Goal: Information Seeking & Learning: Check status

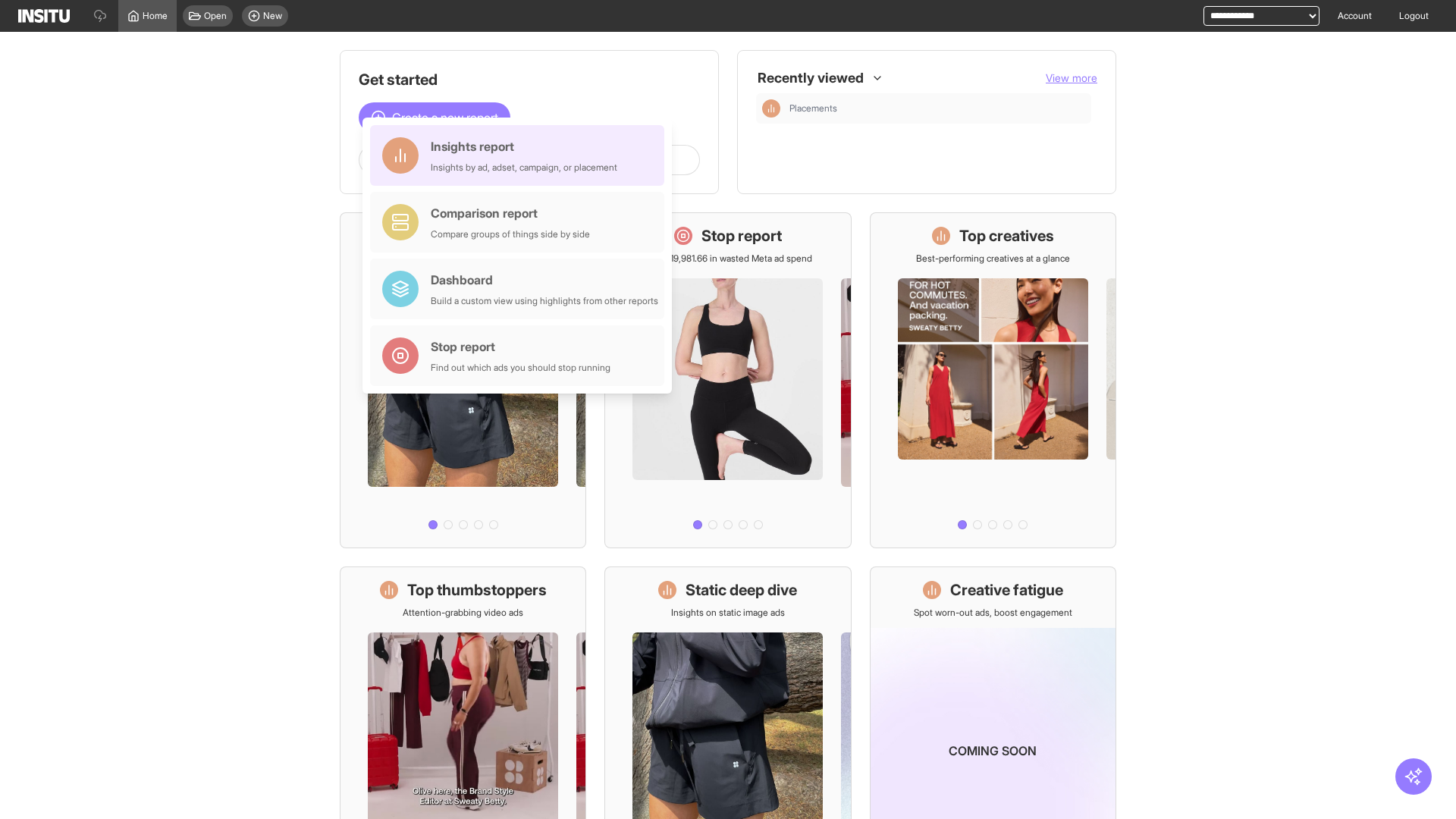
click at [521, 155] on div "Insights report Insights by ad, adset, campaign, or placement" at bounding box center [523, 155] width 186 height 37
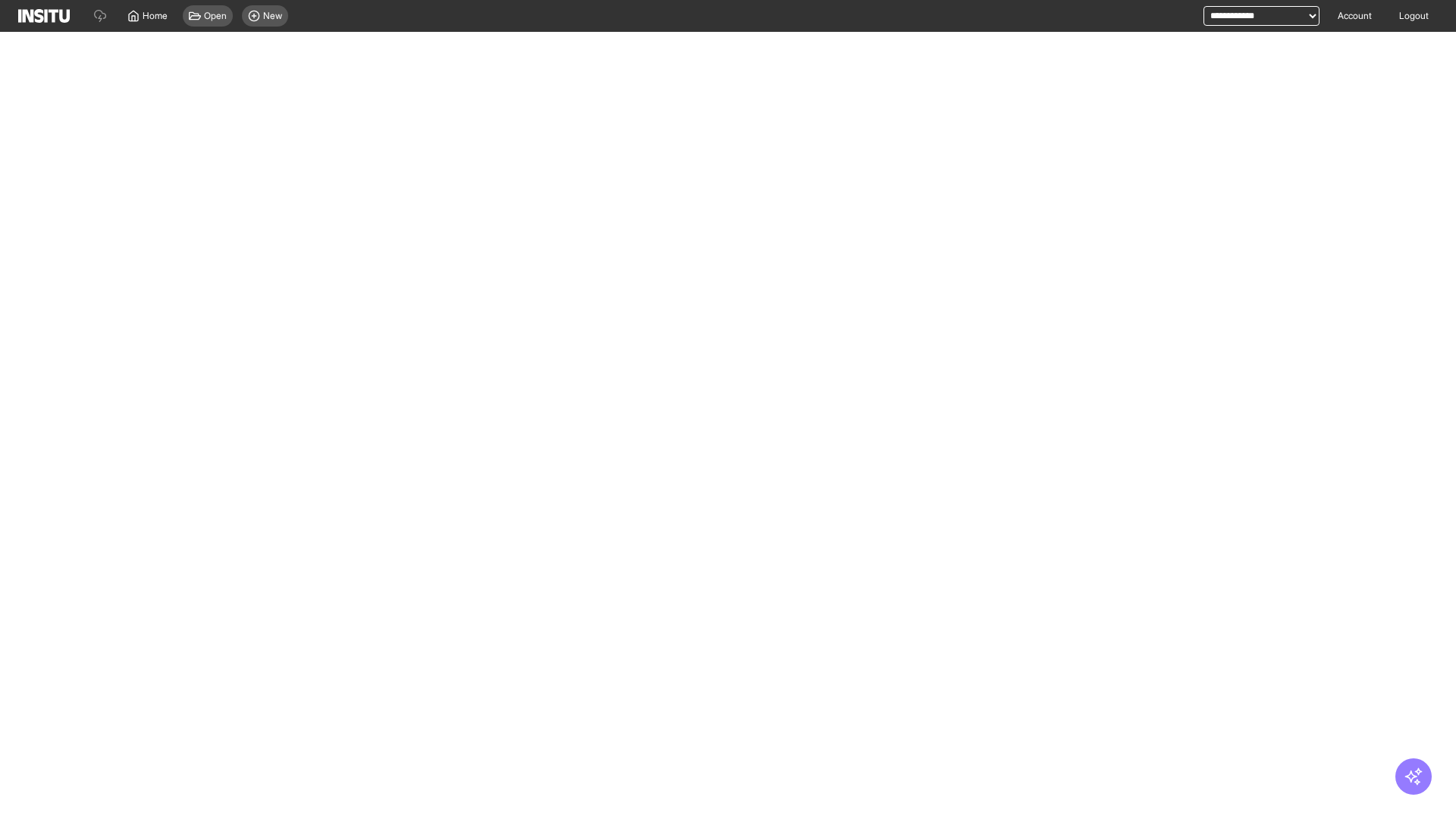
select select "**"
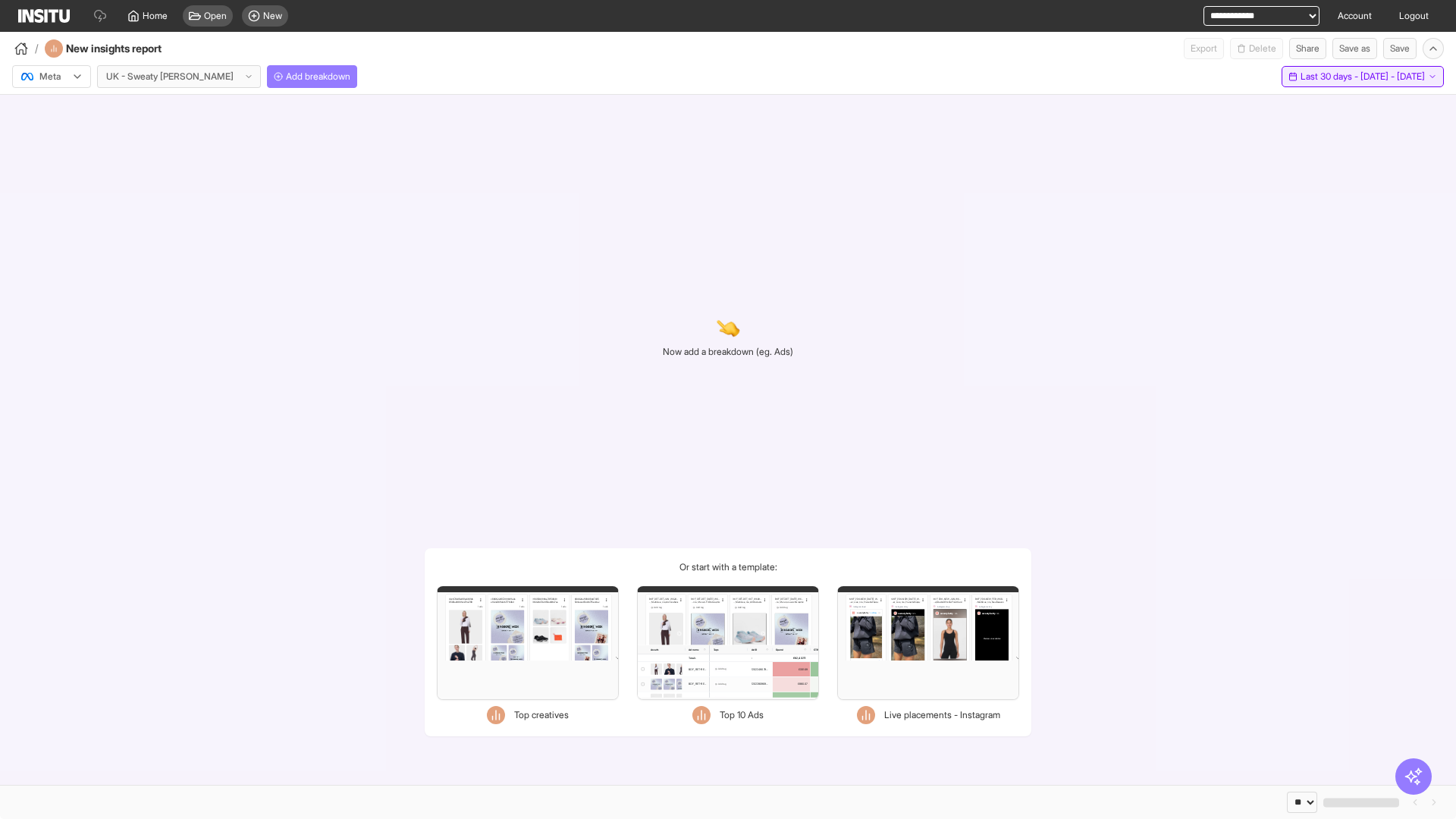
click at [1328, 77] on span "Last 30 days - [DATE] - [DATE]" at bounding box center [1362, 77] width 124 height 12
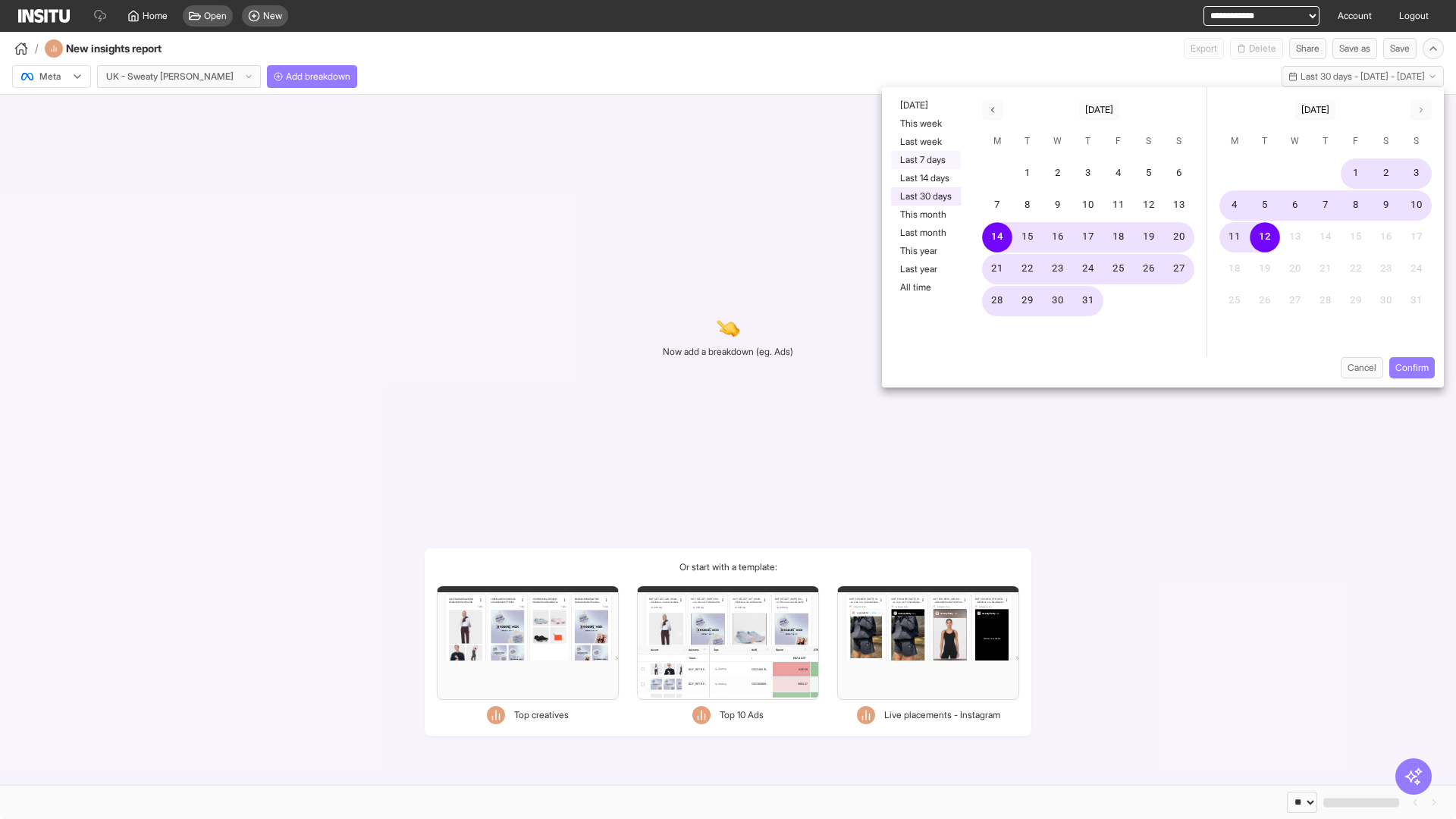
click at [925, 160] on button "Last 7 days" at bounding box center [925, 160] width 70 height 18
